Goal: Information Seeking & Learning: Learn about a topic

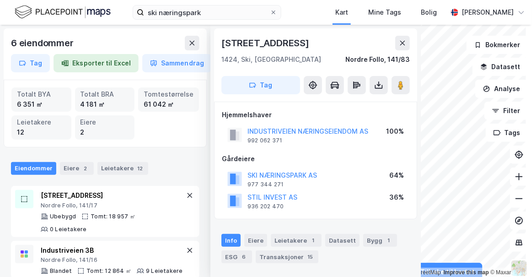
scroll to position [35, 0]
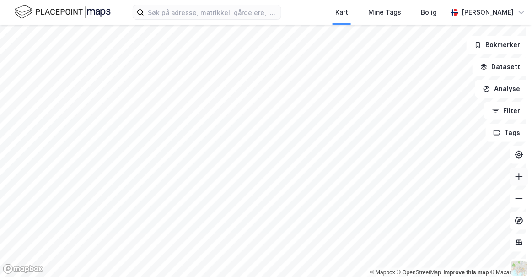
click at [515, 175] on icon at bounding box center [519, 176] width 9 height 9
click at [516, 177] on icon at bounding box center [519, 176] width 7 height 1
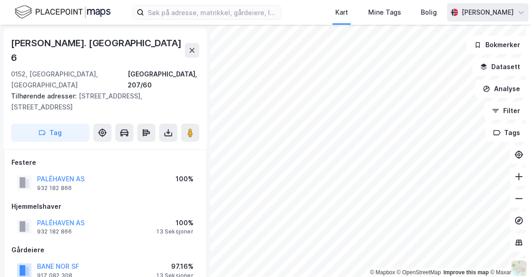
click at [458, 16] on div "Kart Mine Tags Bolig Fredrik Magnus Wraamann © Mapbox © OpenStreetMap Improve t…" at bounding box center [266, 138] width 532 height 277
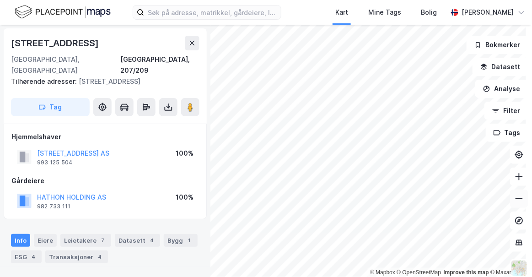
click at [520, 197] on button at bounding box center [519, 198] width 18 height 18
click at [515, 175] on icon at bounding box center [519, 176] width 9 height 9
click at [515, 201] on icon at bounding box center [519, 198] width 9 height 9
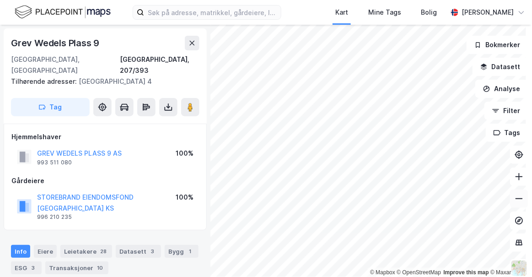
click at [515, 200] on icon at bounding box center [519, 198] width 9 height 9
